Goal: Task Accomplishment & Management: Use online tool/utility

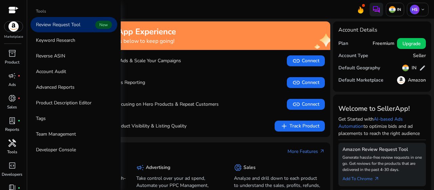
click at [6, 143] on div "handyman" at bounding box center [12, 142] width 19 height 11
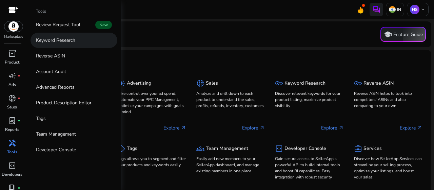
click at [41, 41] on p "Keyword Research" at bounding box center [55, 40] width 39 height 7
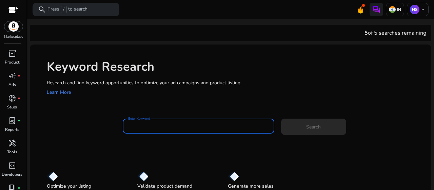
click at [169, 125] on input "Enter Keyword" at bounding box center [198, 125] width 141 height 7
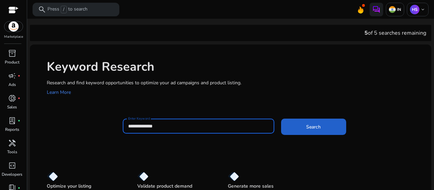
type input "**********"
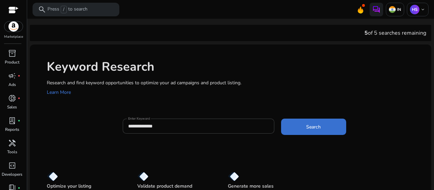
click at [290, 131] on span at bounding box center [313, 126] width 65 height 16
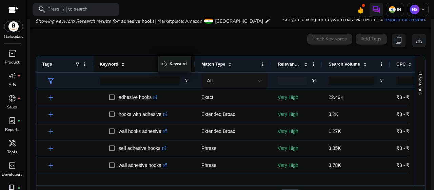
drag, startPoint x: 136, startPoint y: 61, endPoint x: 161, endPoint y: 60, distance: 25.5
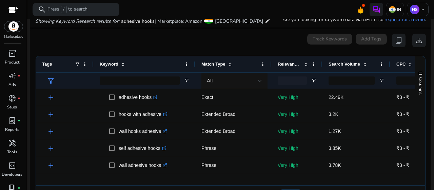
click at [411, 95] on div at bounding box center [412, 134] width 6 height 90
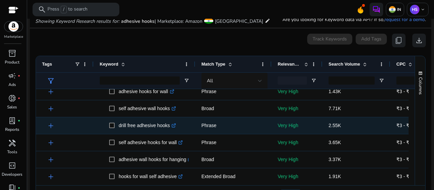
scroll to position [172, 0]
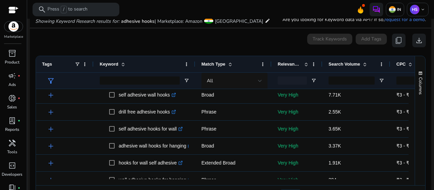
click at [411, 112] on div at bounding box center [412, 134] width 6 height 90
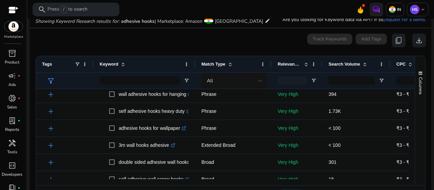
scroll to position [268, 0]
